Goal: Task Accomplishment & Management: Use online tool/utility

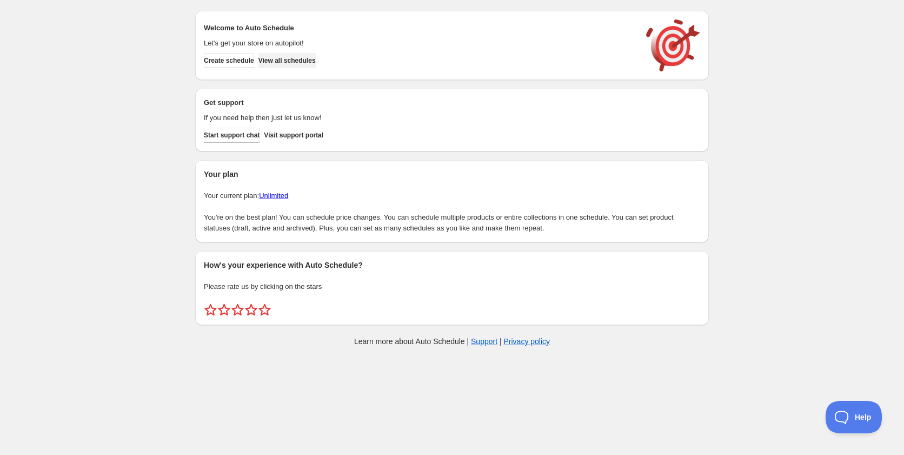
click at [316, 61] on span "View all schedules" at bounding box center [286, 60] width 57 height 9
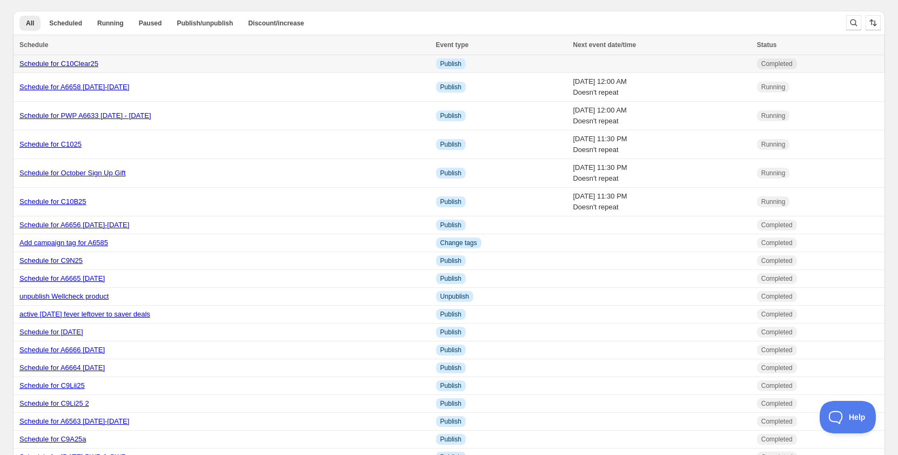
click at [97, 66] on link "Schedule for C10Clear25" at bounding box center [58, 63] width 79 height 8
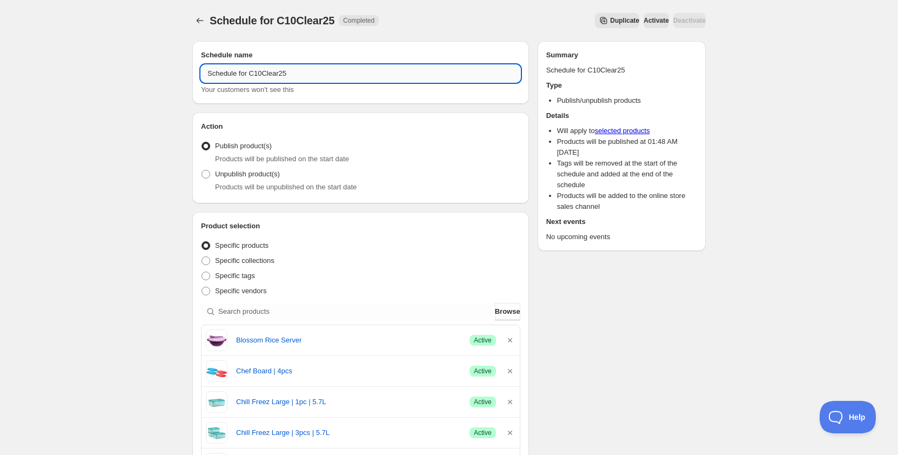
click at [315, 77] on input "Schedule for C10Clear25" at bounding box center [360, 73] width 319 height 17
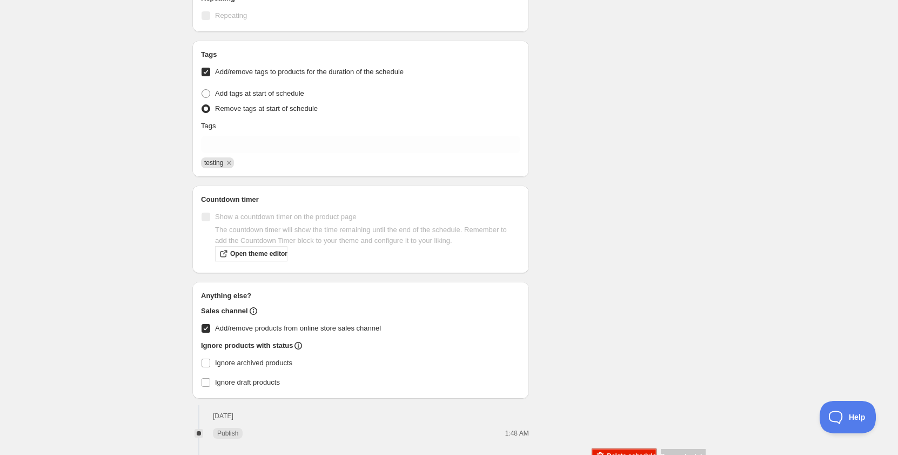
scroll to position [1615, 0]
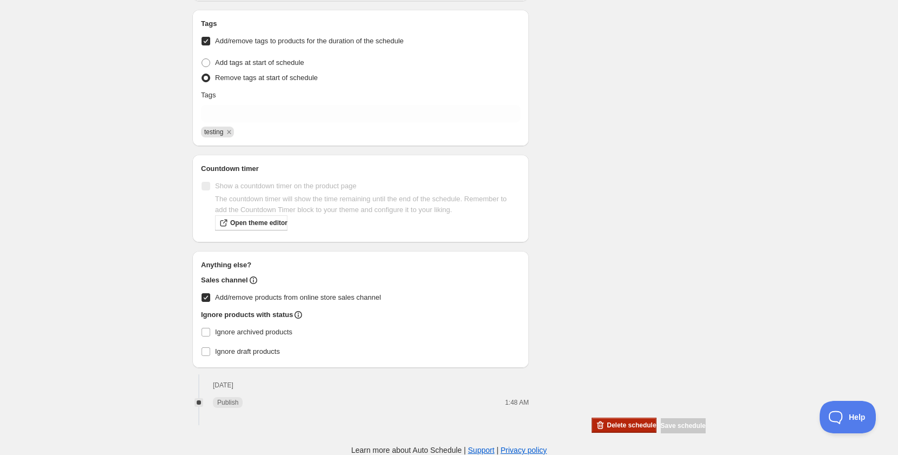
click at [613, 432] on button "Delete schedule" at bounding box center [624, 424] width 64 height 15
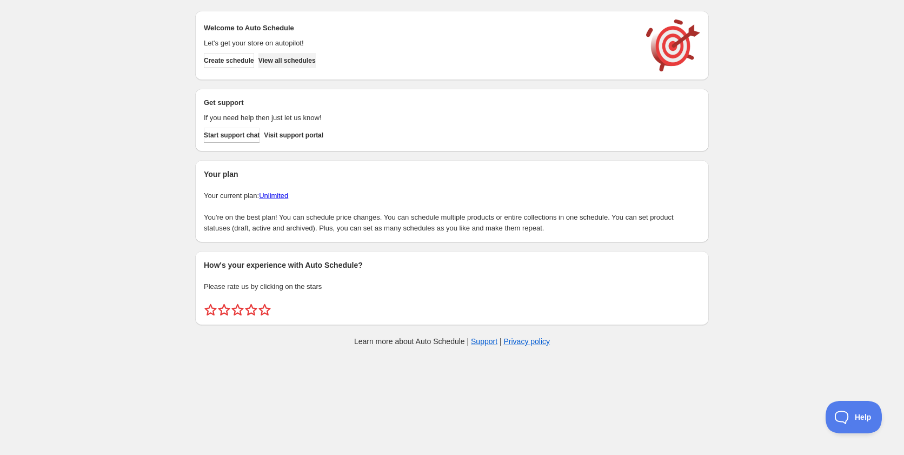
click at [310, 57] on span "View all schedules" at bounding box center [286, 60] width 57 height 9
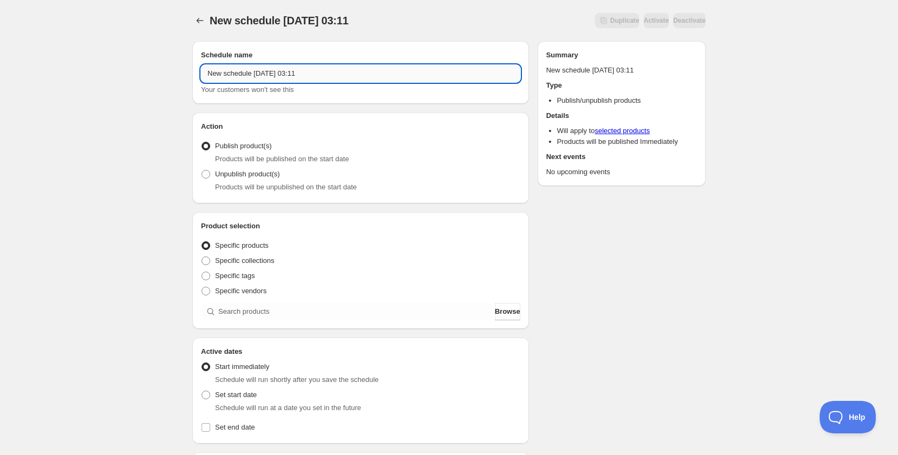
click at [287, 72] on input "New schedule [DATE] 03:11" at bounding box center [360, 73] width 319 height 17
paste input "Schedule for C10Clear25"
drag, startPoint x: 257, startPoint y: 71, endPoint x: 329, endPoint y: 74, distance: 71.9
click at [329, 74] on input "Schedule for C10Clear25" at bounding box center [360, 73] width 319 height 17
type input "Schedule for C10Clear25"
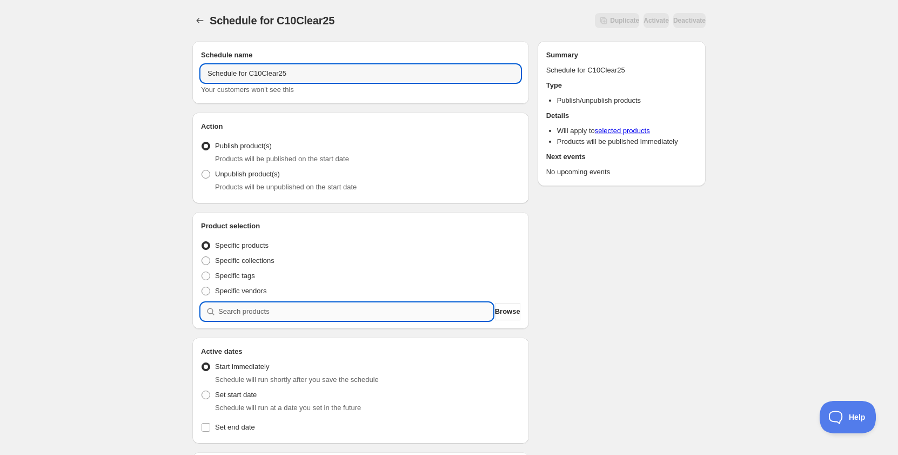
click at [280, 306] on input "search" at bounding box center [355, 311] width 275 height 17
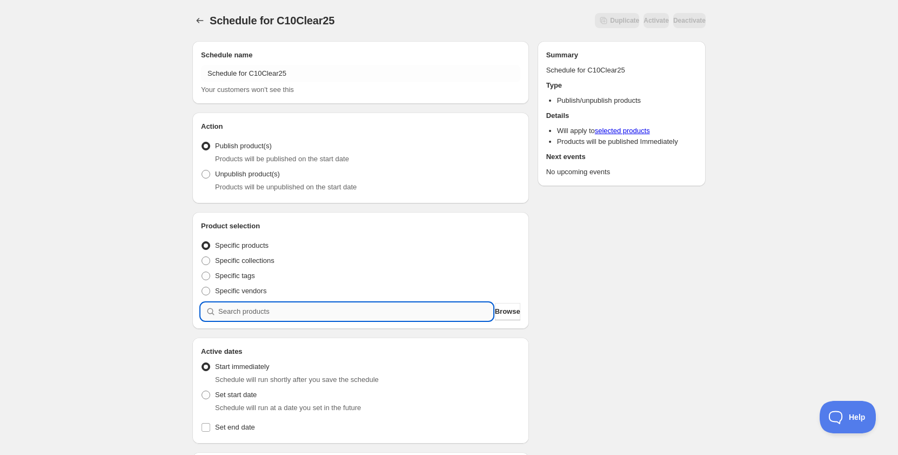
paste input "C10Clear25"
type input "C10Clear25"
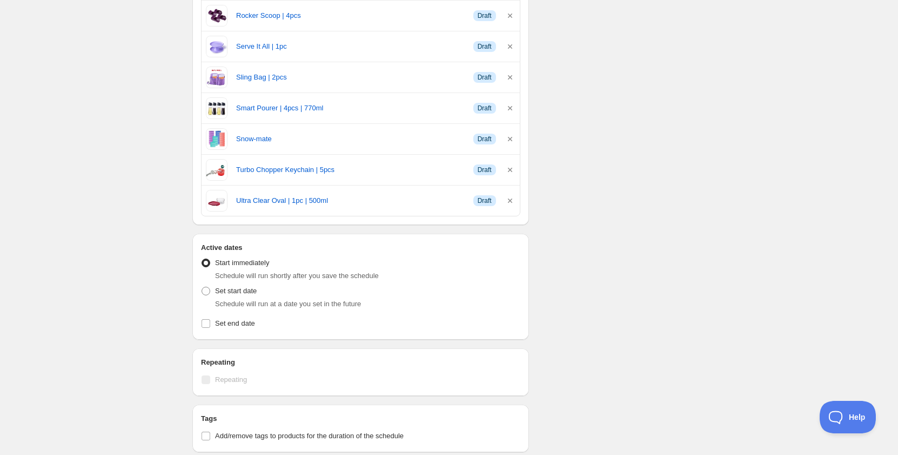
scroll to position [1351, 0]
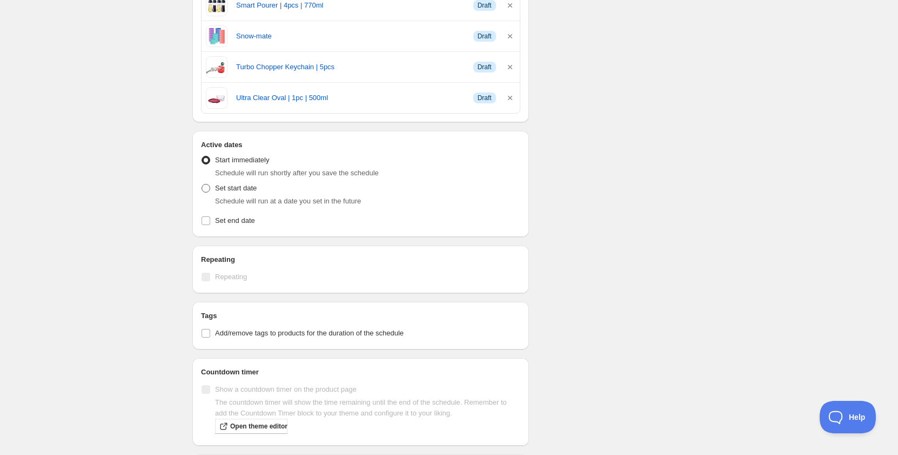
click at [239, 184] on span "Set start date" at bounding box center [236, 188] width 42 height 8
click at [202, 184] on input "Set start date" at bounding box center [202, 184] width 1 height 1
radio input "true"
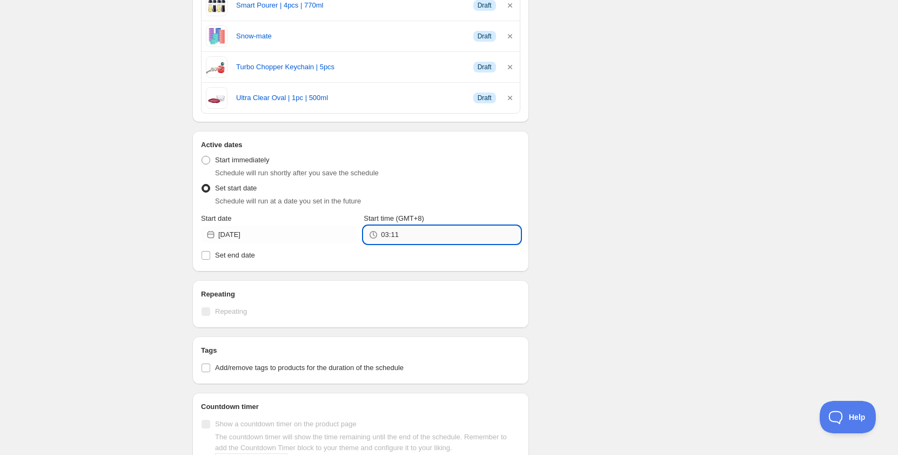
click at [387, 235] on input "03:11" at bounding box center [450, 234] width 139 height 17
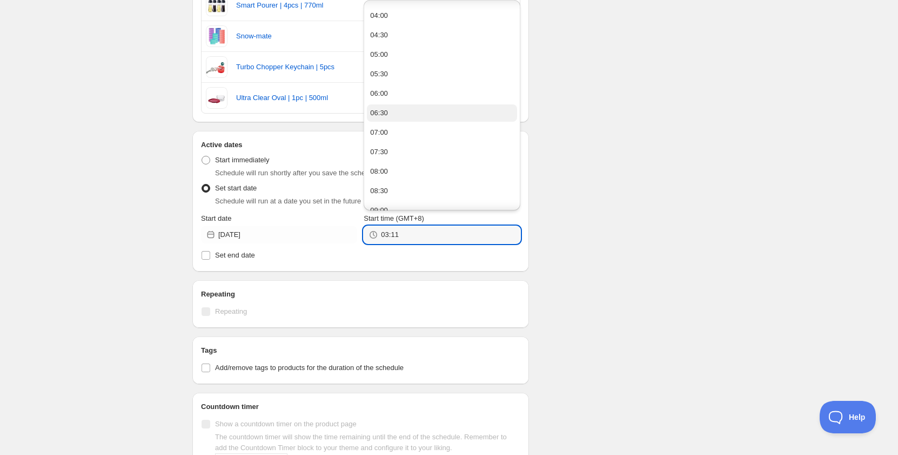
scroll to position [54, 0]
click at [387, 151] on div "08:00" at bounding box center [379, 152] width 18 height 11
drag, startPoint x: 393, startPoint y: 231, endPoint x: 410, endPoint y: 231, distance: 16.8
click at [410, 231] on input "08:00" at bounding box center [450, 234] width 139 height 17
type input "08:55"
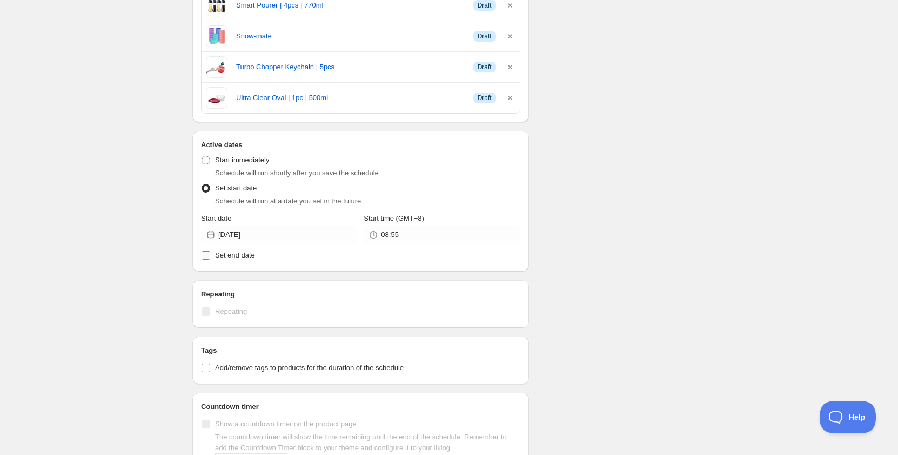
click at [255, 253] on span "Set end date" at bounding box center [235, 255] width 40 height 8
click at [210, 253] on input "Set end date" at bounding box center [206, 255] width 9 height 9
checkbox input "true"
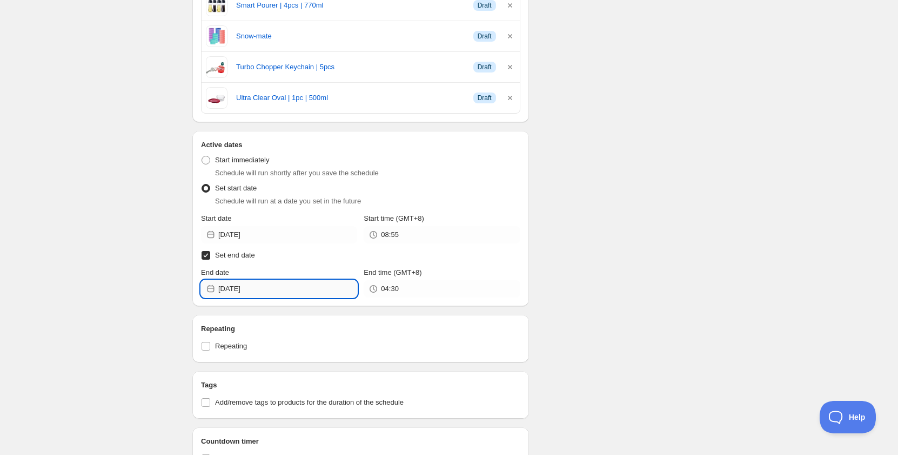
click at [251, 290] on input "2025-10-05" at bounding box center [287, 288] width 139 height 17
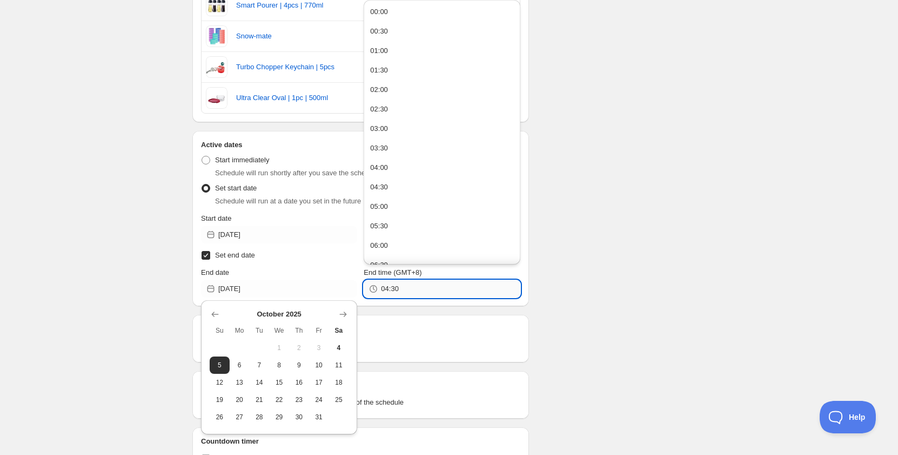
click at [426, 289] on input "04:30" at bounding box center [450, 288] width 139 height 17
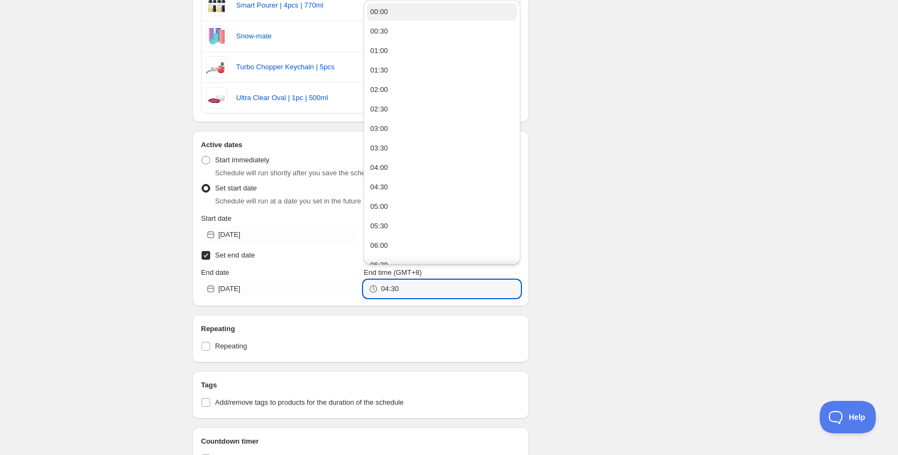
click at [384, 12] on div "00:00" at bounding box center [379, 11] width 18 height 11
type input "00:00"
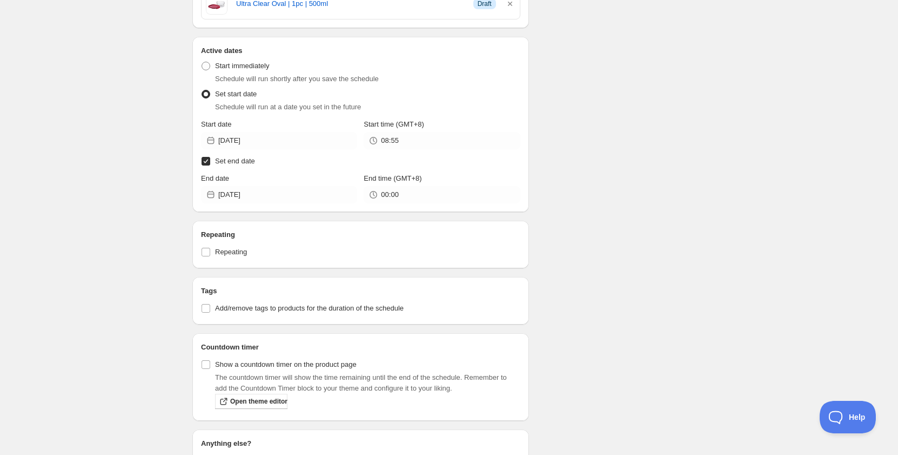
scroll to position [1459, 0]
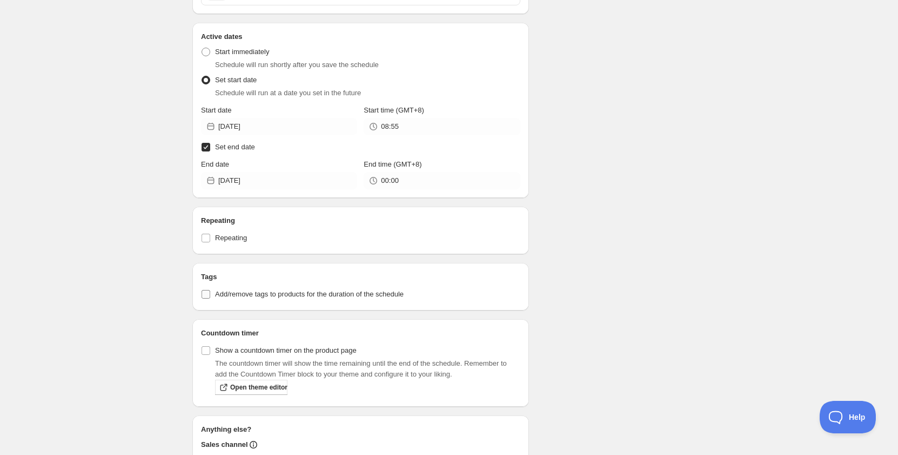
click at [278, 294] on span "Add/remove tags to products for the duration of the schedule" at bounding box center [309, 294] width 189 height 8
click at [210, 294] on input "Add/remove tags to products for the duration of the schedule" at bounding box center [206, 294] width 9 height 9
checkbox input "true"
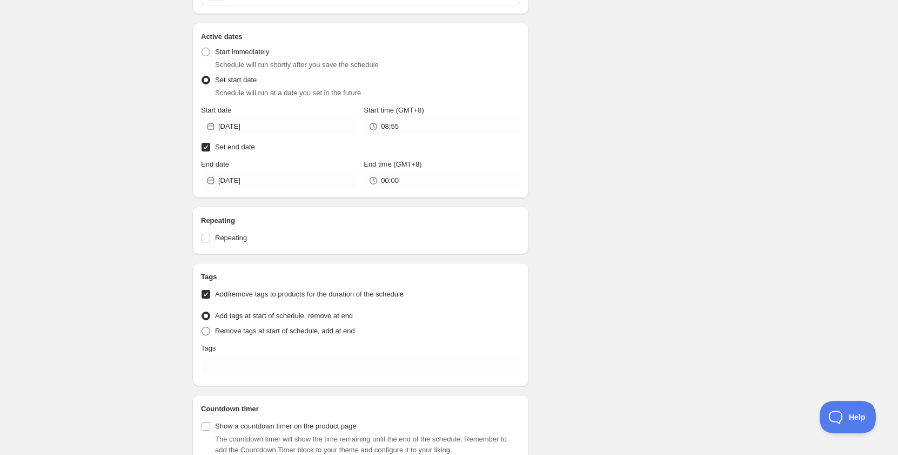
click at [250, 332] on span "Remove tags at start of schedule, add at end" at bounding box center [285, 330] width 140 height 8
click at [202, 327] on input "Remove tags at start of schedule, add at end" at bounding box center [202, 326] width 1 height 1
radio input "true"
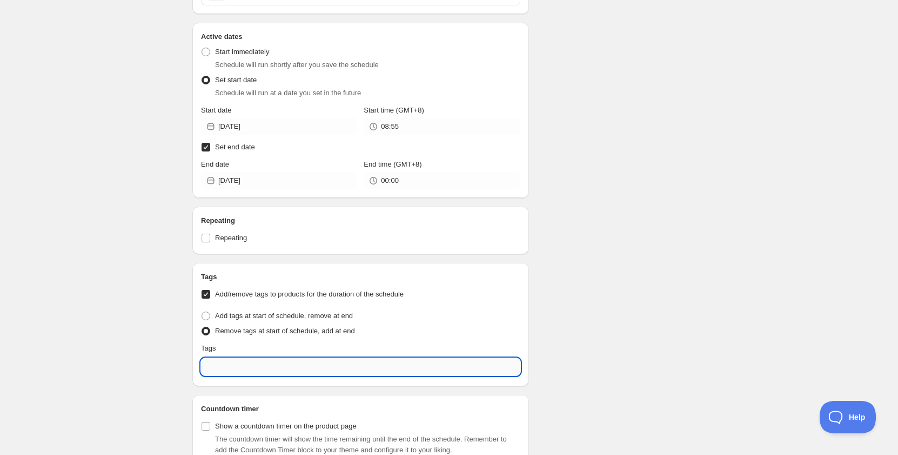
click at [263, 361] on input "text" at bounding box center [360, 366] width 319 height 17
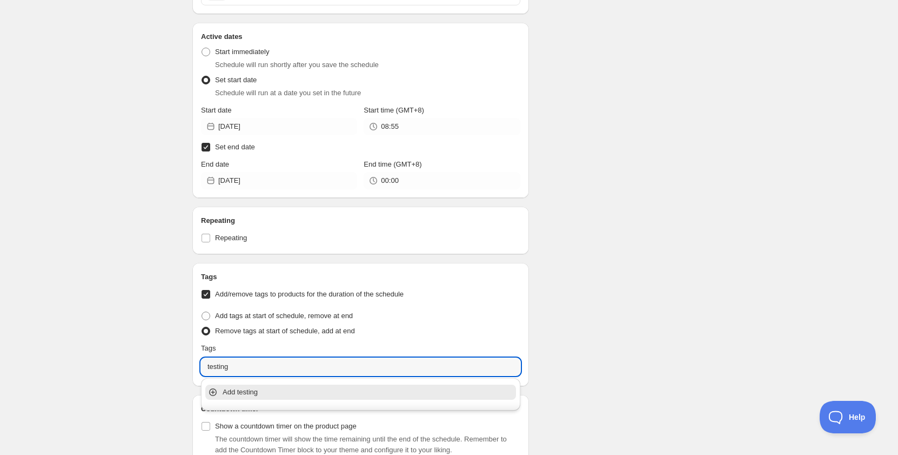
click at [249, 391] on p "Add testing" at bounding box center [368, 391] width 291 height 11
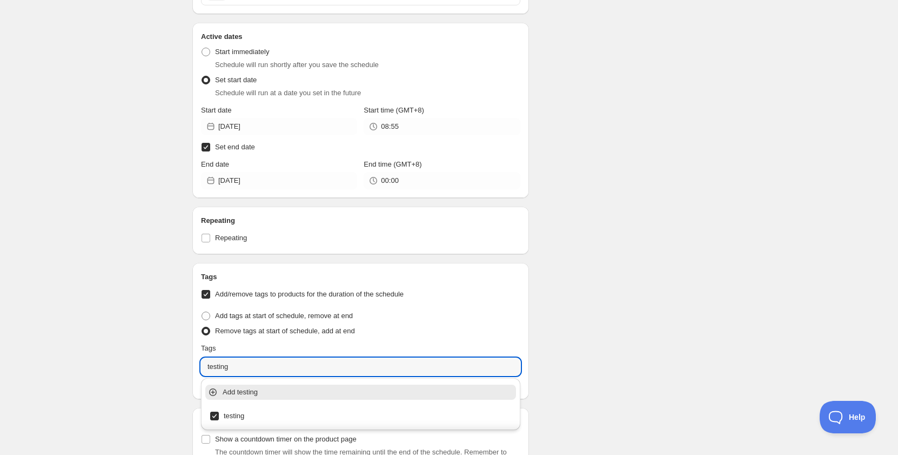
type input "testing"
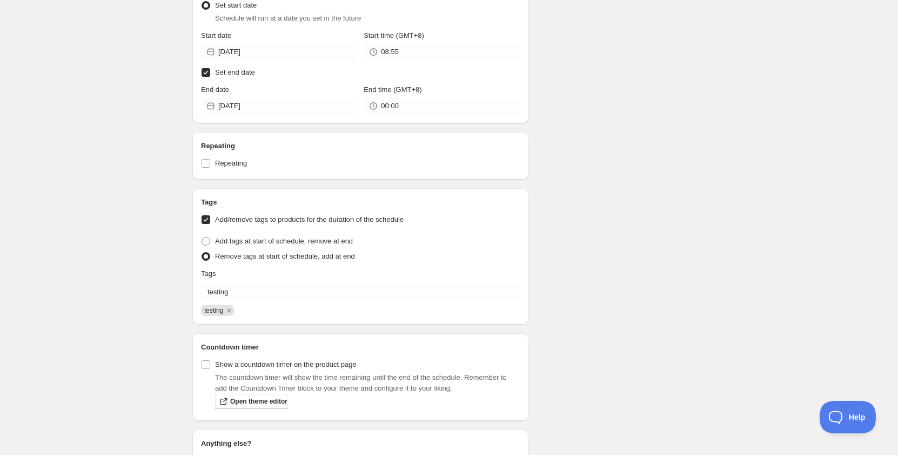
scroll to position [1621, 0]
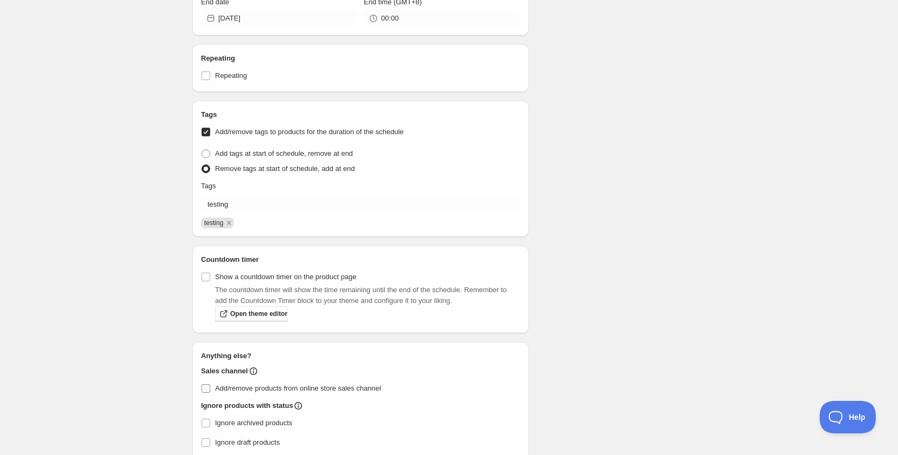
click at [235, 385] on span "Add/remove products from online store sales channel" at bounding box center [298, 388] width 166 height 8
click at [210, 385] on input "Add/remove products from online store sales channel" at bounding box center [206, 388] width 9 height 9
checkbox input "true"
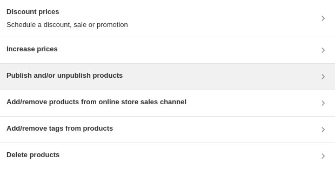
click at [142, 81] on div "Publish and/or unpublish products" at bounding box center [167, 76] width 322 height 13
